Goal: Navigation & Orientation: Find specific page/section

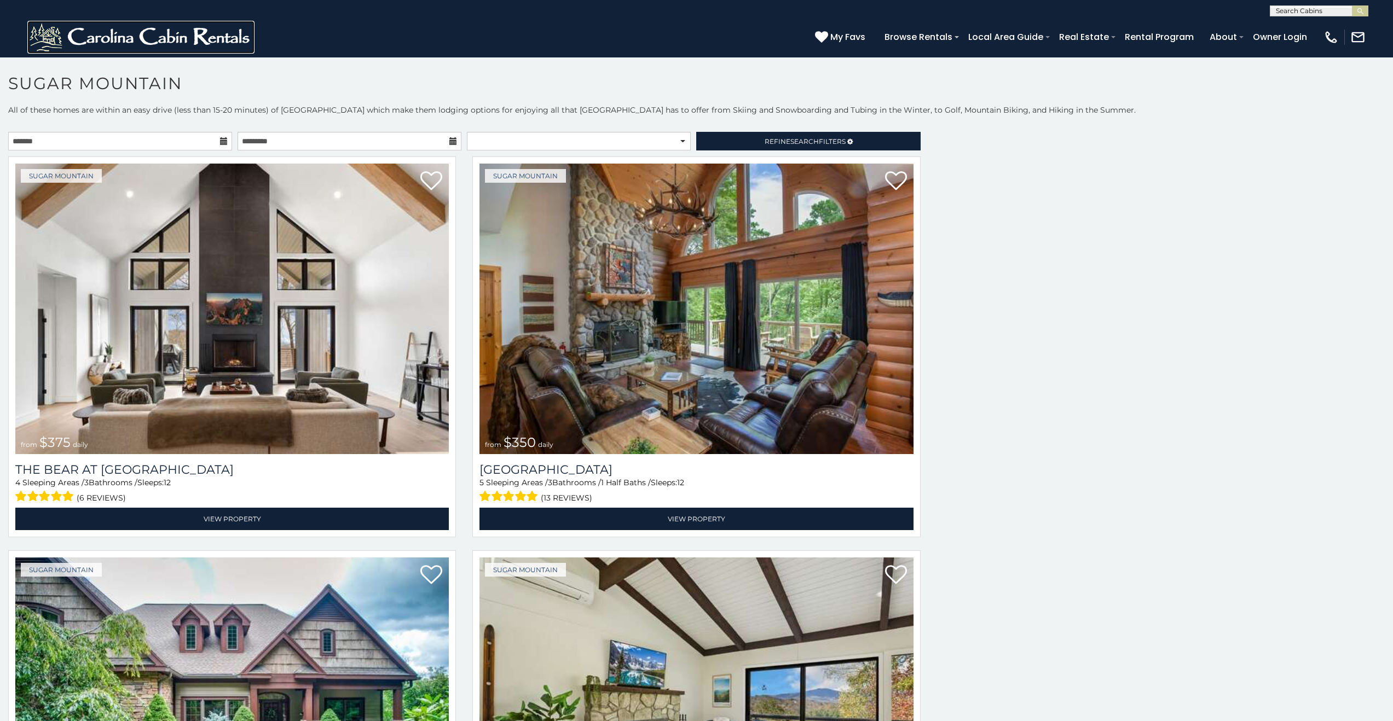
click at [63, 48] on img at bounding box center [140, 37] width 227 height 33
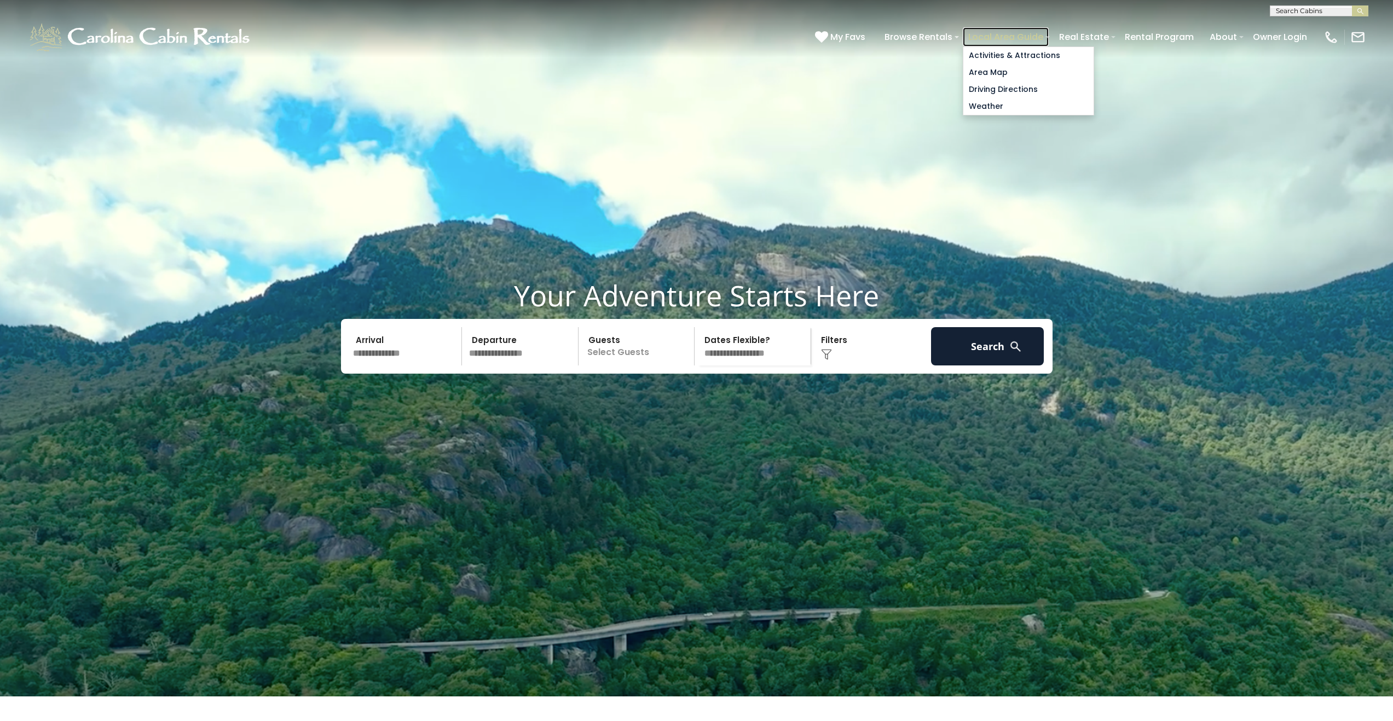
click at [1017, 39] on link "Local Area Guide" at bounding box center [1006, 36] width 86 height 19
